Goal: Information Seeking & Learning: Learn about a topic

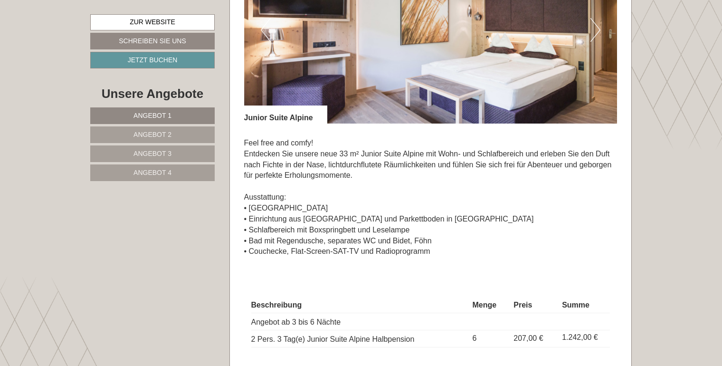
scroll to position [608, 0]
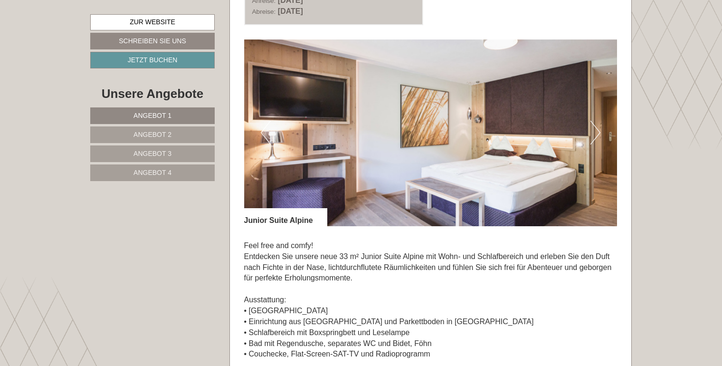
click at [594, 130] on button "Next" at bounding box center [595, 133] width 10 height 24
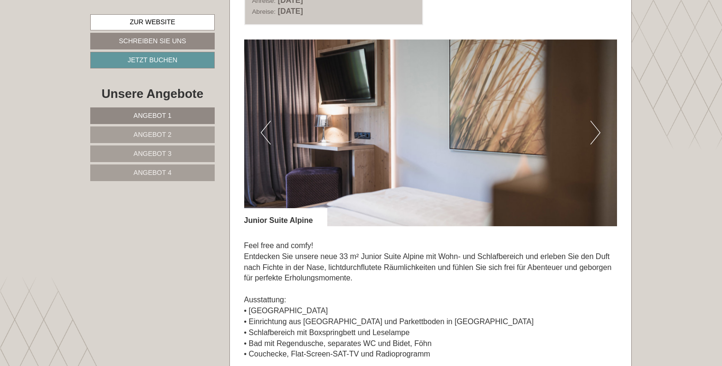
click at [594, 130] on button "Next" at bounding box center [595, 133] width 10 height 24
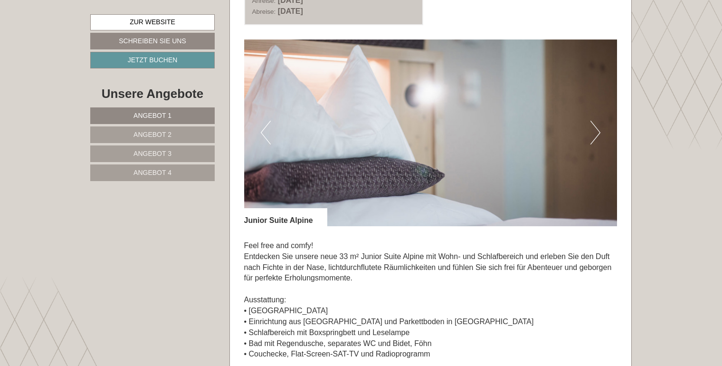
click at [594, 130] on button "Next" at bounding box center [595, 133] width 10 height 24
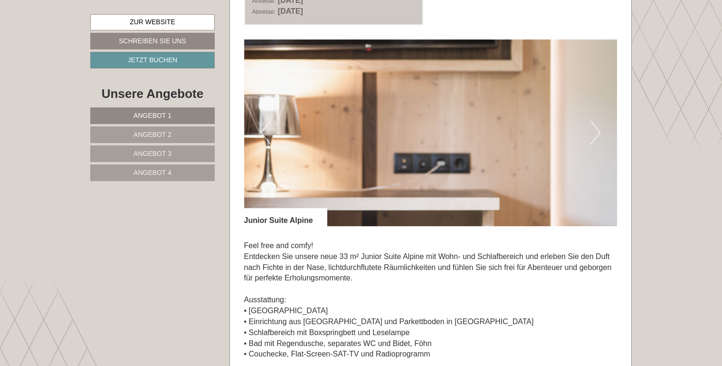
click at [594, 130] on button "Next" at bounding box center [595, 133] width 10 height 24
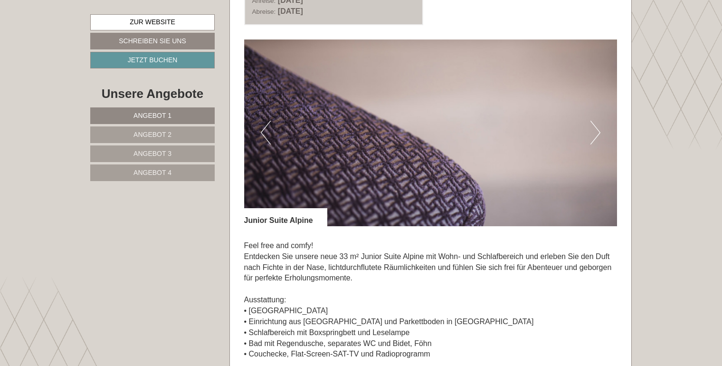
click at [594, 130] on button "Next" at bounding box center [595, 133] width 10 height 24
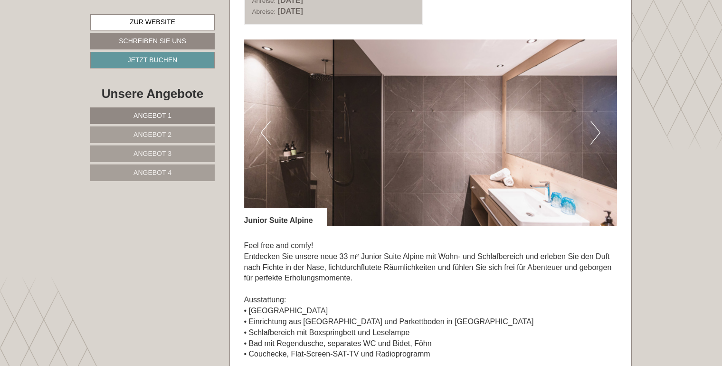
click at [594, 130] on button "Next" at bounding box center [595, 133] width 10 height 24
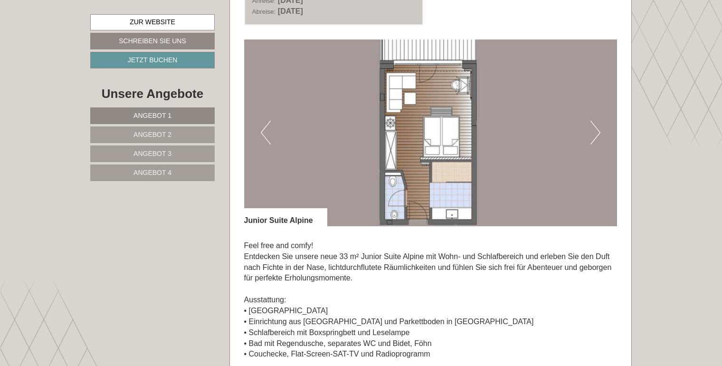
click at [594, 130] on button "Next" at bounding box center [595, 133] width 10 height 24
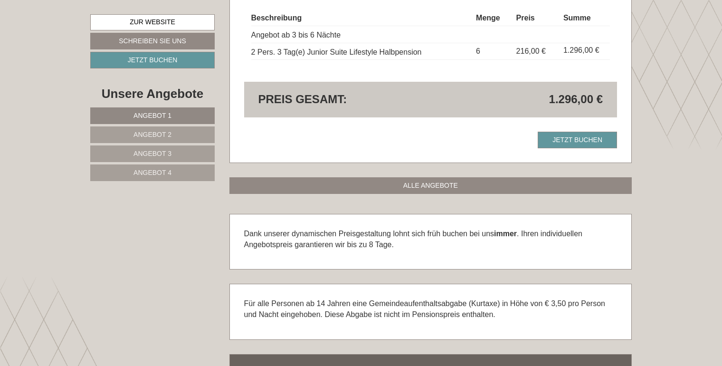
scroll to position [2241, 0]
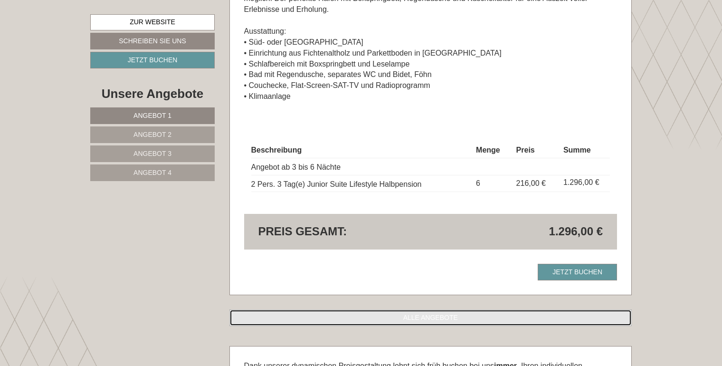
click at [439, 317] on link "ALLE ANGEBOTE" at bounding box center [430, 317] width 403 height 17
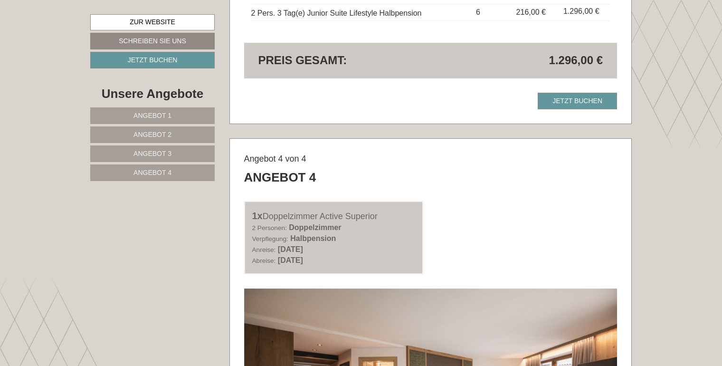
scroll to position [2282, 0]
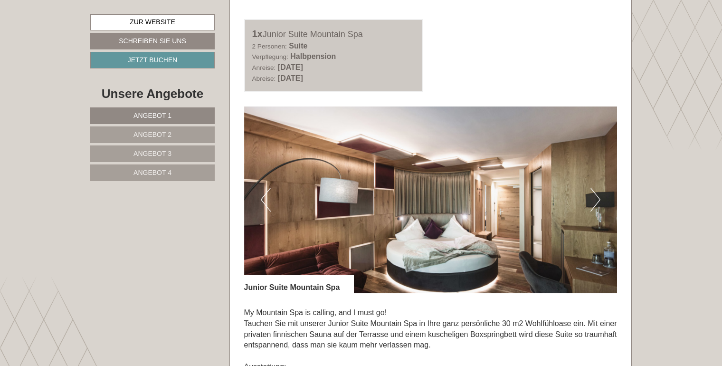
scroll to position [1253, 0]
